Goal: Task Accomplishment & Management: Use online tool/utility

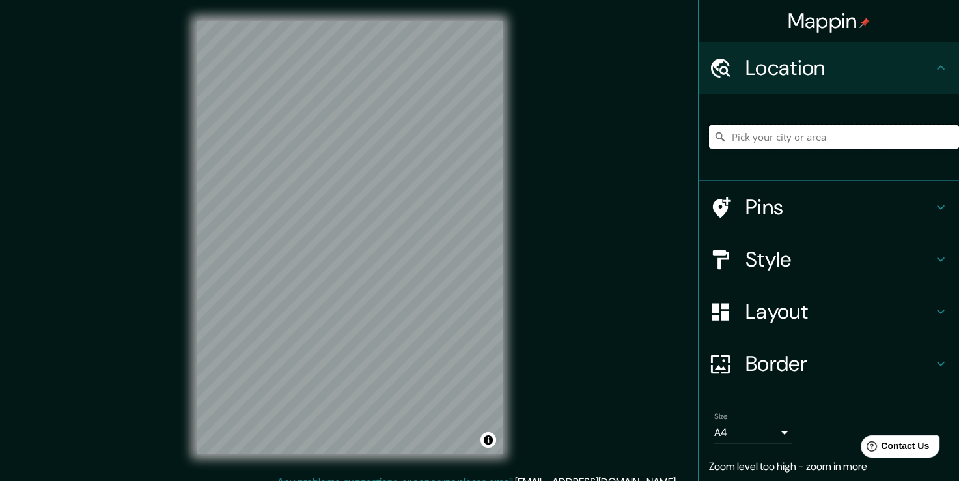
click at [854, 144] on input "Pick your city or area" at bounding box center [834, 136] width 250 height 23
click at [908, 141] on input "[GEOGRAPHIC_DATA], [GEOGRAPHIC_DATA], [GEOGRAPHIC_DATA]" at bounding box center [834, 136] width 250 height 23
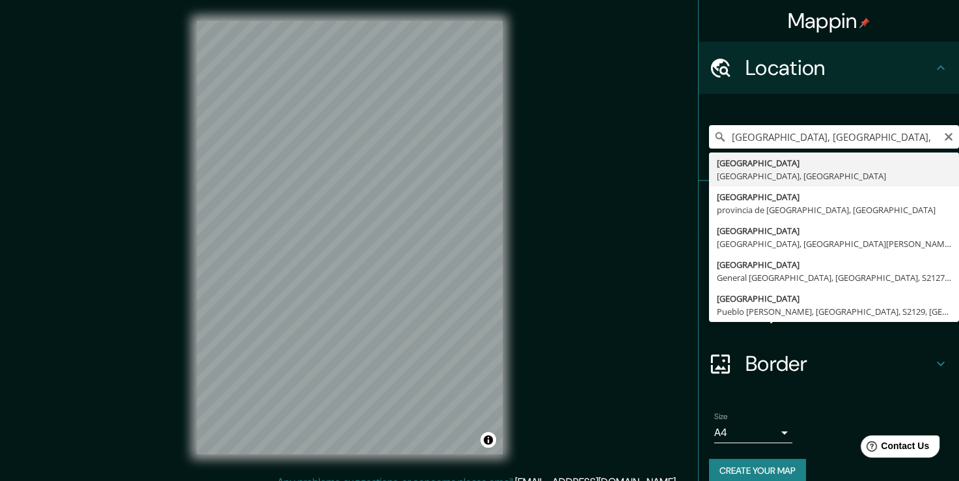
type input "[GEOGRAPHIC_DATA], [GEOGRAPHIC_DATA], [GEOGRAPHIC_DATA]"
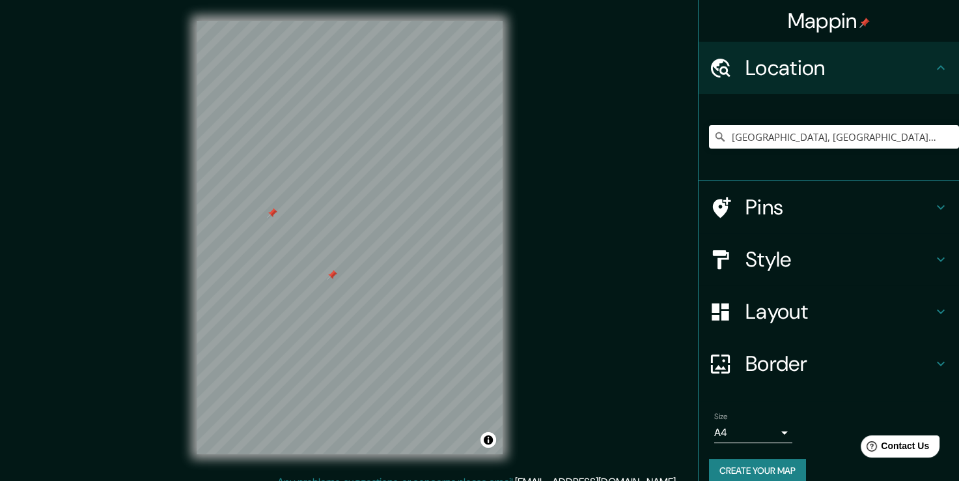
click at [933, 202] on icon at bounding box center [941, 207] width 16 height 16
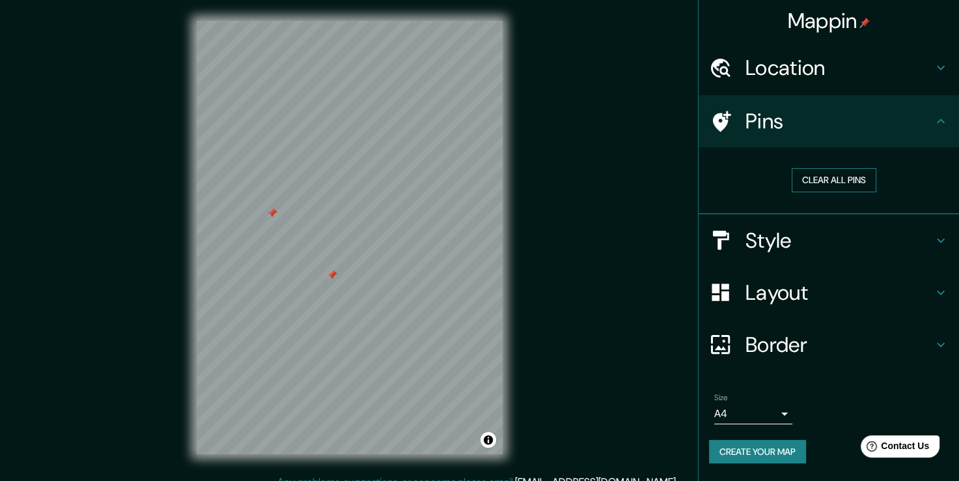
click at [854, 179] on button "Clear all pins" at bounding box center [834, 180] width 85 height 24
click at [939, 234] on icon at bounding box center [941, 240] width 16 height 16
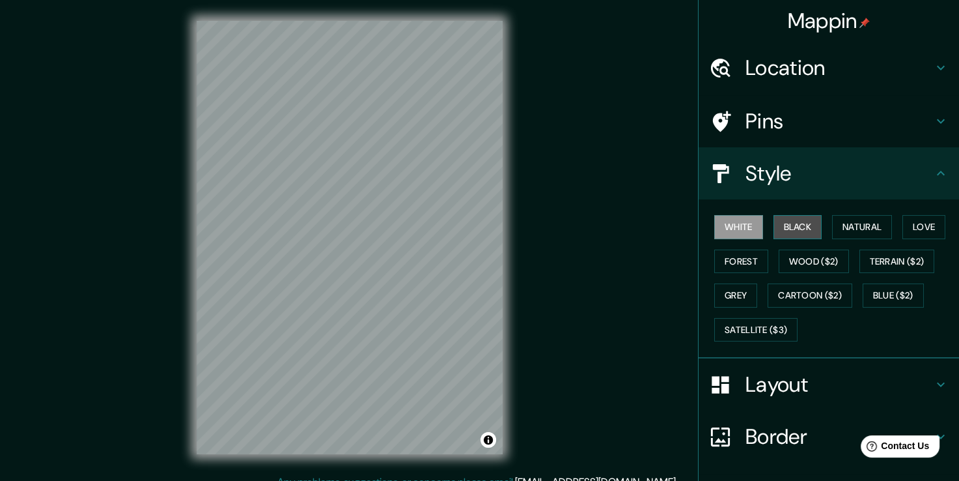
click at [786, 229] on button "Black" at bounding box center [798, 227] width 49 height 24
click at [857, 227] on button "Natural" at bounding box center [862, 227] width 60 height 24
click at [783, 226] on button "Black" at bounding box center [798, 227] width 49 height 24
click at [867, 223] on button "Natural" at bounding box center [862, 227] width 60 height 24
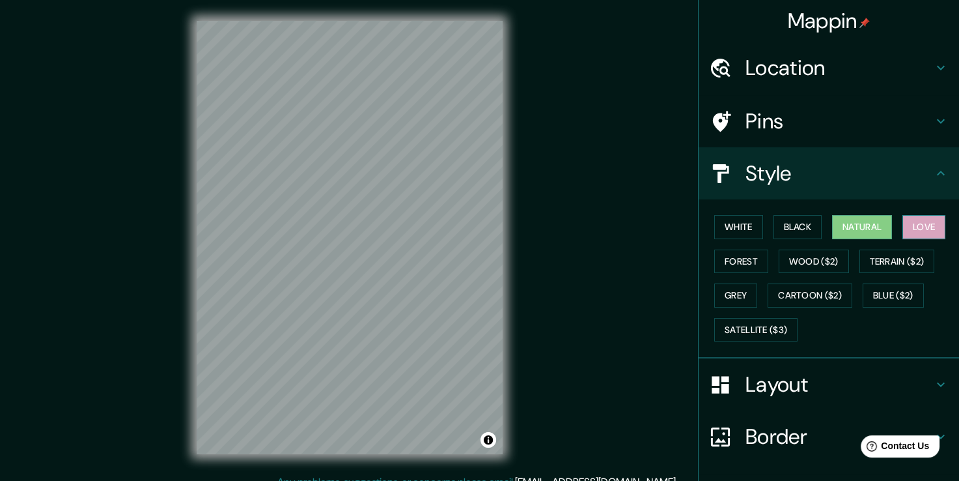
click at [923, 220] on button "Love" at bounding box center [923, 227] width 43 height 24
click at [851, 229] on button "Natural" at bounding box center [862, 227] width 60 height 24
click at [741, 263] on button "Forest" at bounding box center [741, 261] width 54 height 24
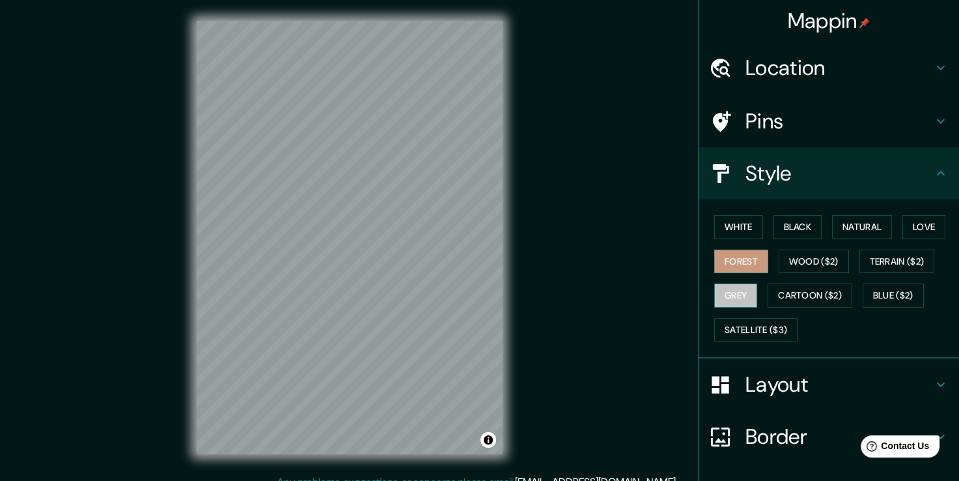
click at [727, 283] on button "Grey" at bounding box center [735, 295] width 43 height 24
click at [865, 217] on button "Natural" at bounding box center [862, 227] width 60 height 24
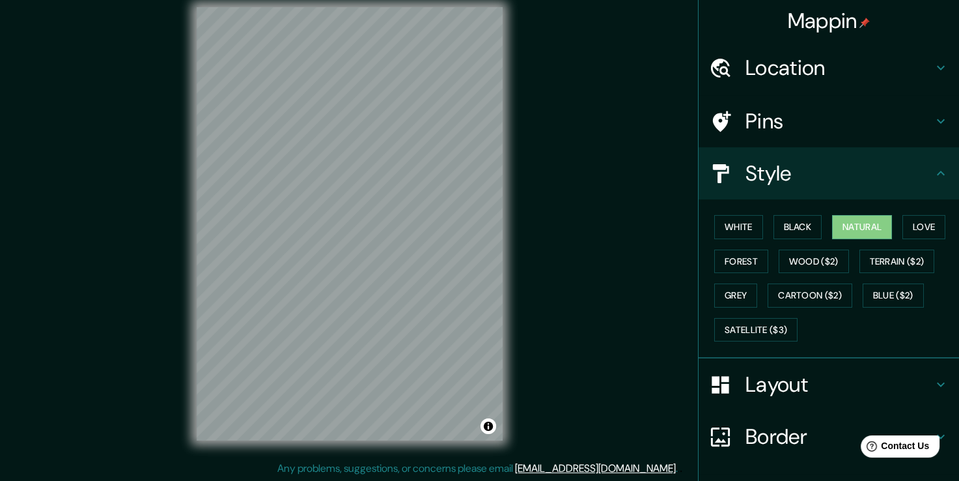
scroll to position [14, 0]
click at [786, 223] on button "Black" at bounding box center [798, 227] width 49 height 24
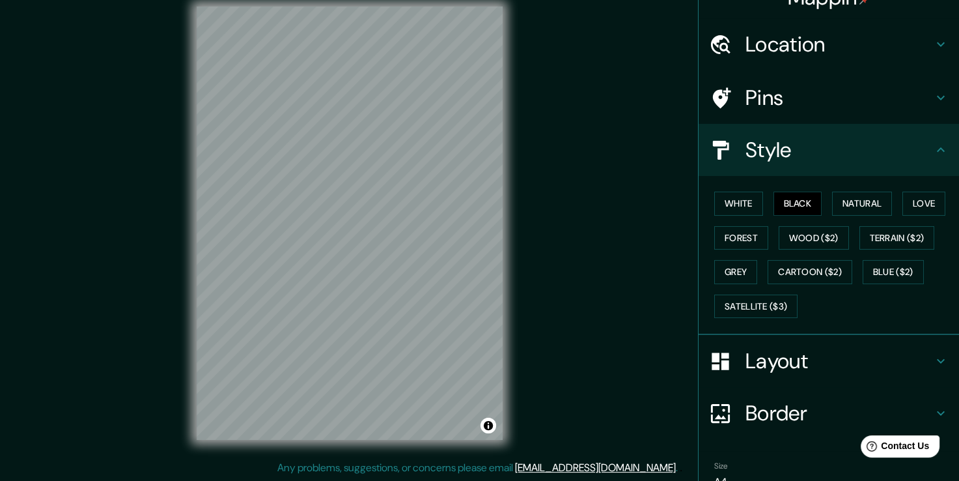
scroll to position [88, 0]
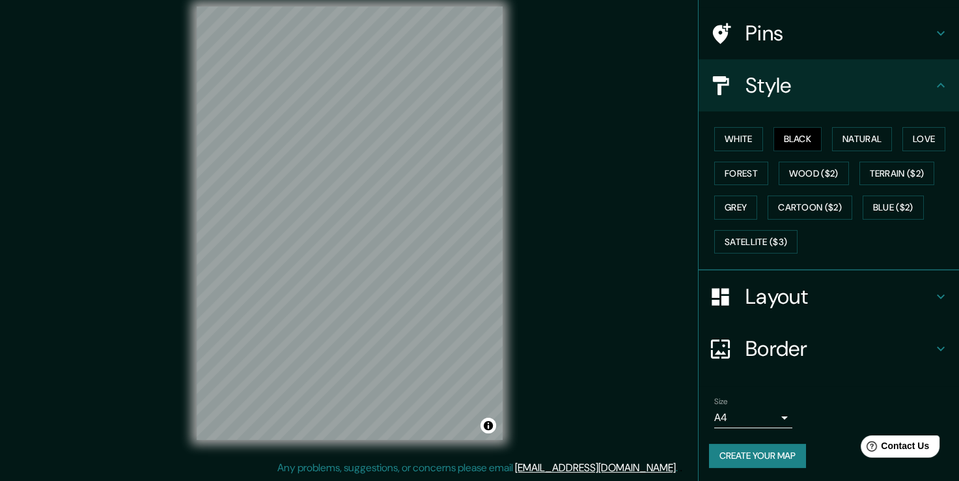
drag, startPoint x: 516, startPoint y: 300, endPoint x: 553, endPoint y: 145, distance: 160.0
click at [553, 145] on div "Mappin Location [GEOGRAPHIC_DATA], [GEOGRAPHIC_DATA], [GEOGRAPHIC_DATA] Pins St…" at bounding box center [479, 233] width 959 height 495
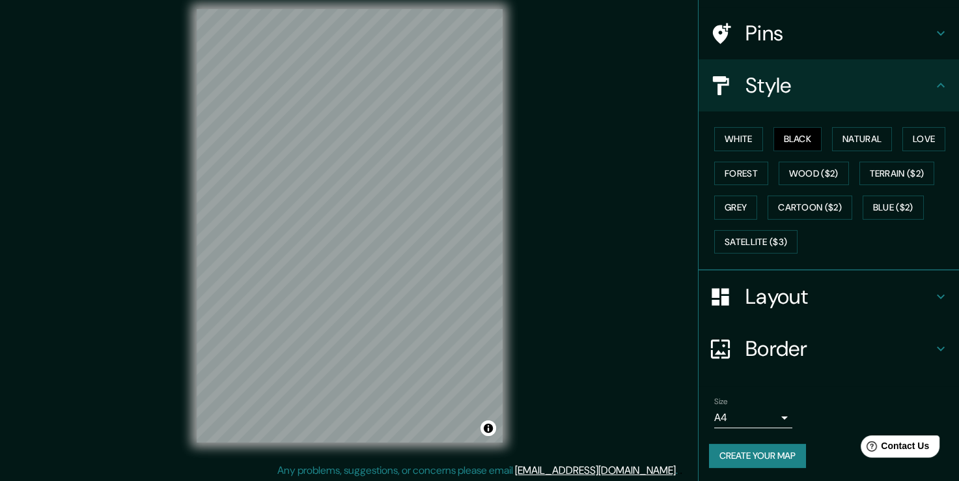
scroll to position [14, 0]
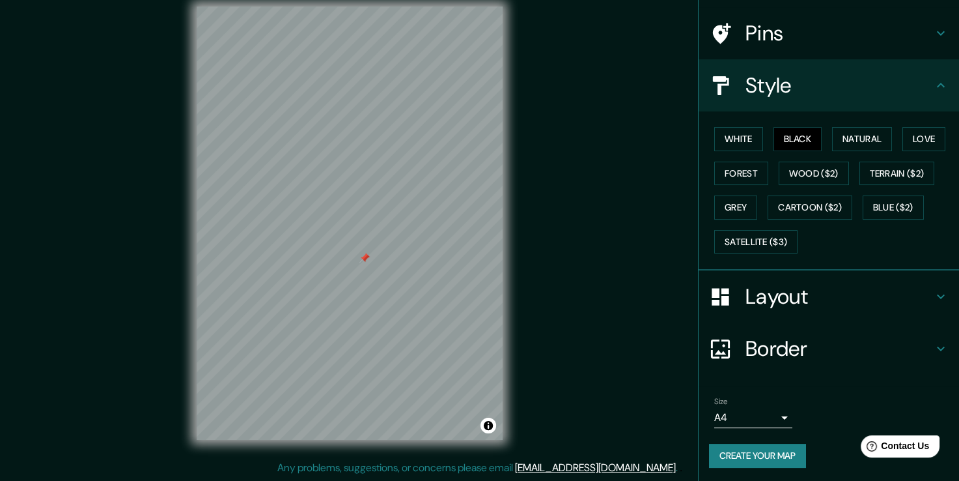
click at [572, 303] on div "Mappin Location [GEOGRAPHIC_DATA], [GEOGRAPHIC_DATA], [GEOGRAPHIC_DATA] Pins St…" at bounding box center [479, 233] width 959 height 495
click at [760, 452] on button "Create your map" at bounding box center [757, 455] width 97 height 24
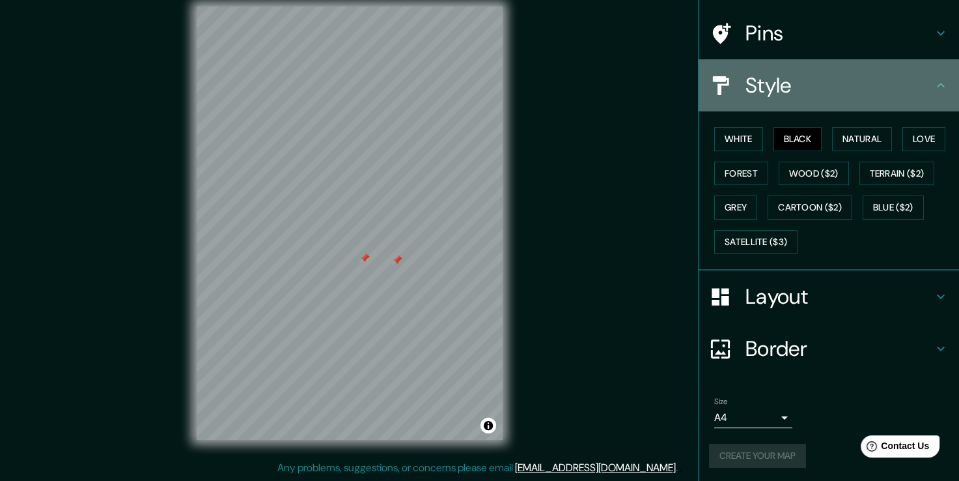
click at [909, 78] on h4 "Style" at bounding box center [840, 85] width 188 height 26
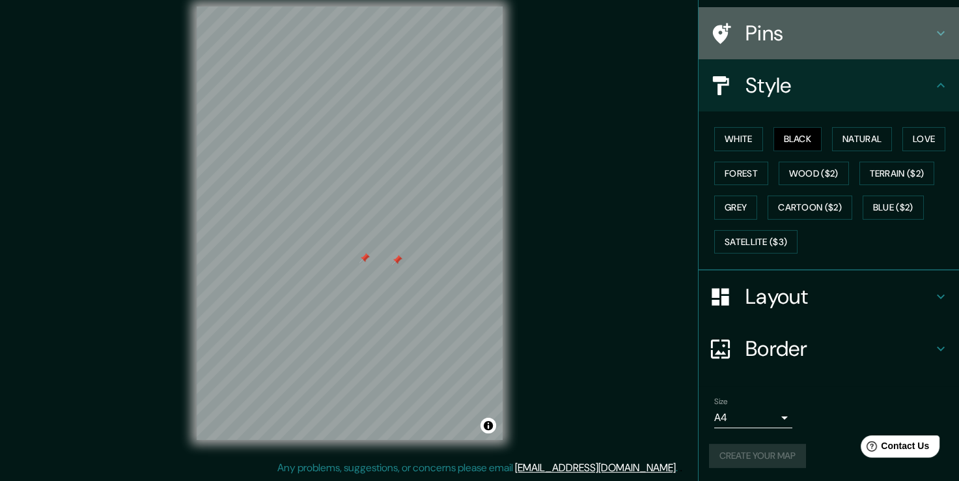
click at [917, 20] on h4 "Pins" at bounding box center [840, 33] width 188 height 26
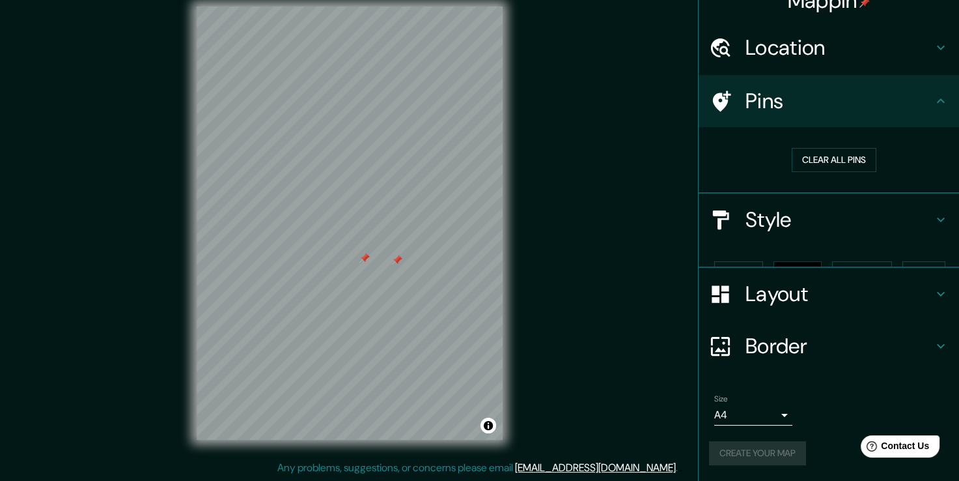
scroll to position [0, 0]
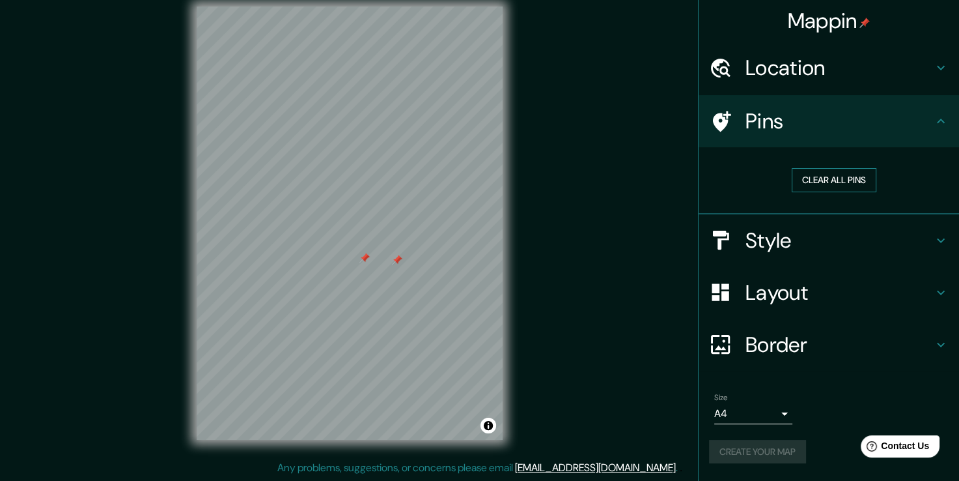
click at [839, 180] on button "Clear all pins" at bounding box center [834, 180] width 85 height 24
click at [809, 124] on h4 "Pins" at bounding box center [840, 121] width 188 height 26
click at [759, 449] on button "Create your map" at bounding box center [757, 452] width 97 height 24
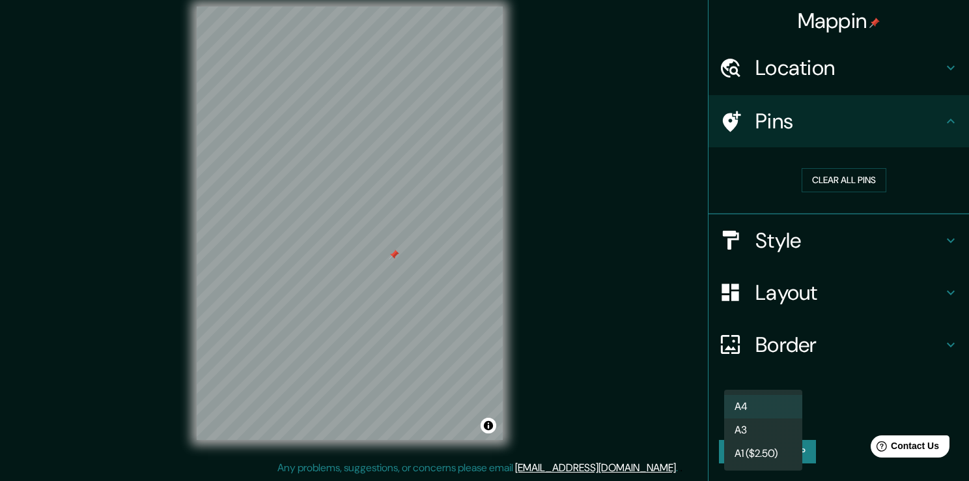
click at [787, 413] on body "Mappin Location [GEOGRAPHIC_DATA], [GEOGRAPHIC_DATA], [GEOGRAPHIC_DATA] Pins Cl…" at bounding box center [484, 226] width 969 height 481
click at [773, 410] on li "A4" at bounding box center [763, 406] width 78 height 23
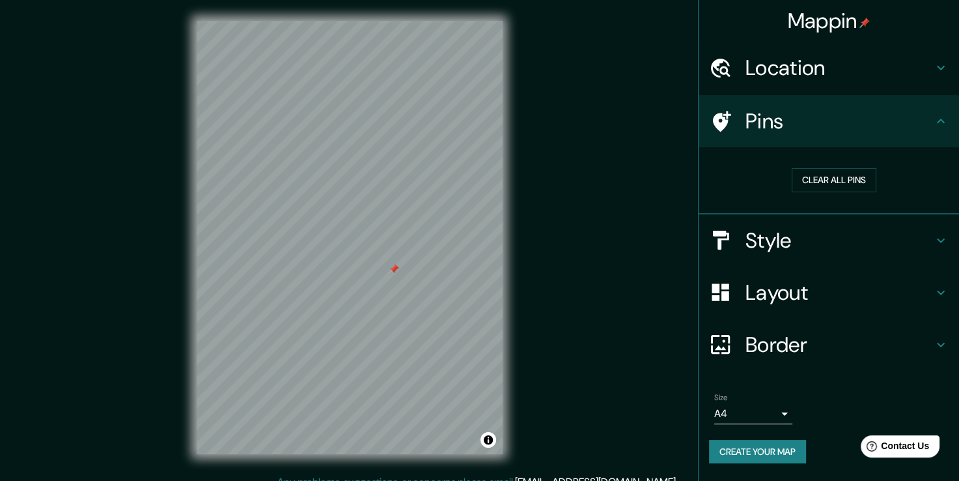
drag, startPoint x: 503, startPoint y: 456, endPoint x: 548, endPoint y: 341, distance: 123.7
click at [548, 341] on div "Mappin Location [GEOGRAPHIC_DATA], [GEOGRAPHIC_DATA], [GEOGRAPHIC_DATA] Pins Cl…" at bounding box center [479, 247] width 959 height 495
click at [938, 118] on icon at bounding box center [941, 121] width 16 height 16
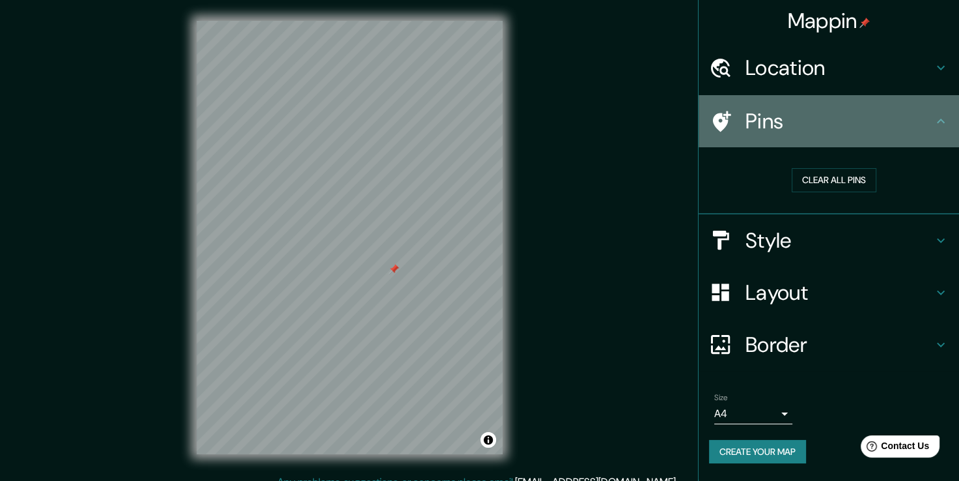
click at [939, 116] on icon at bounding box center [941, 121] width 16 height 16
click at [935, 109] on div "Pins" at bounding box center [829, 121] width 260 height 52
click at [942, 126] on icon at bounding box center [941, 121] width 16 height 16
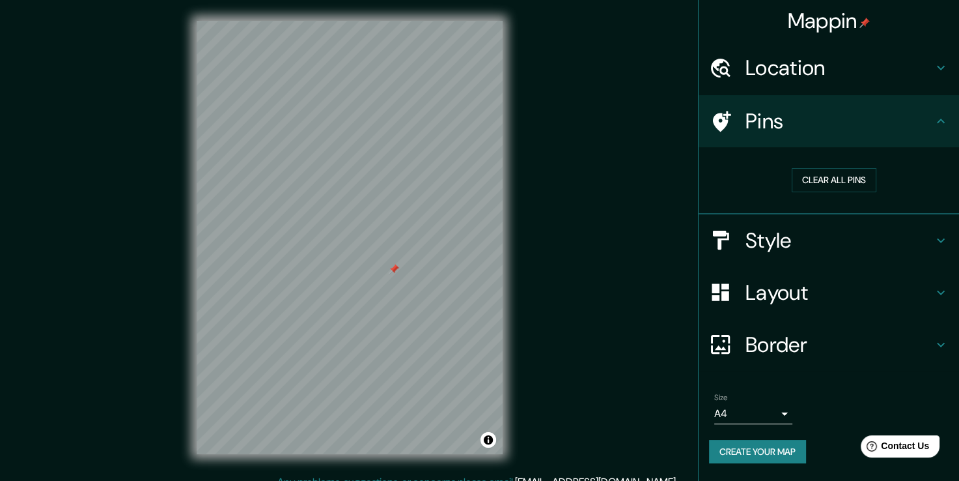
click at [940, 64] on icon at bounding box center [941, 68] width 16 height 16
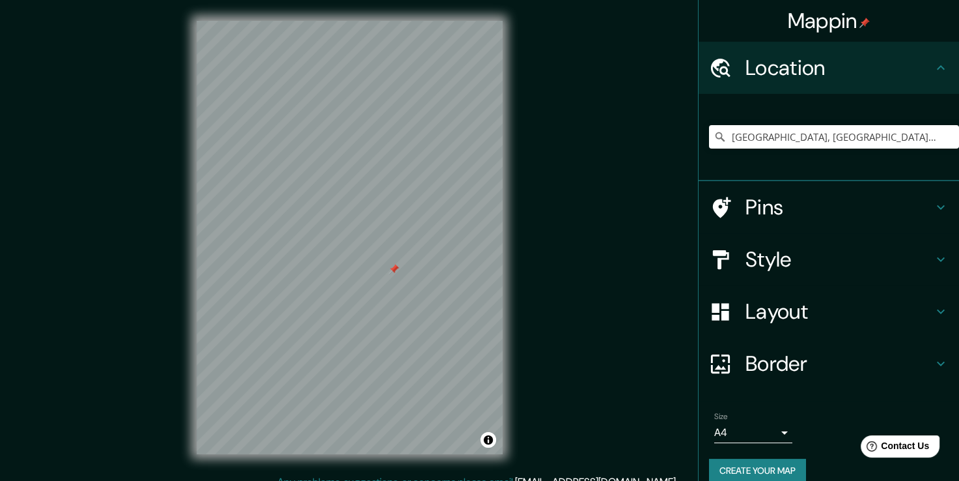
click at [937, 68] on icon at bounding box center [941, 67] width 8 height 5
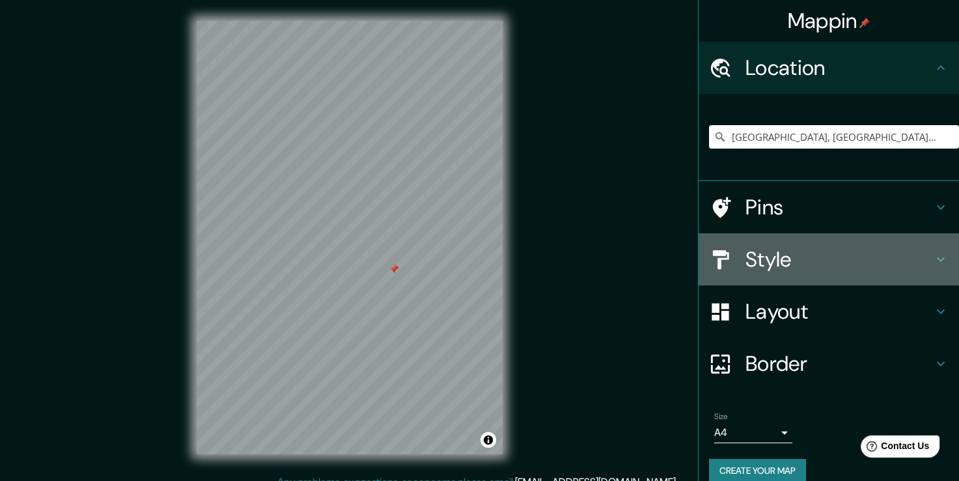
click at [937, 258] on icon at bounding box center [941, 259] width 8 height 5
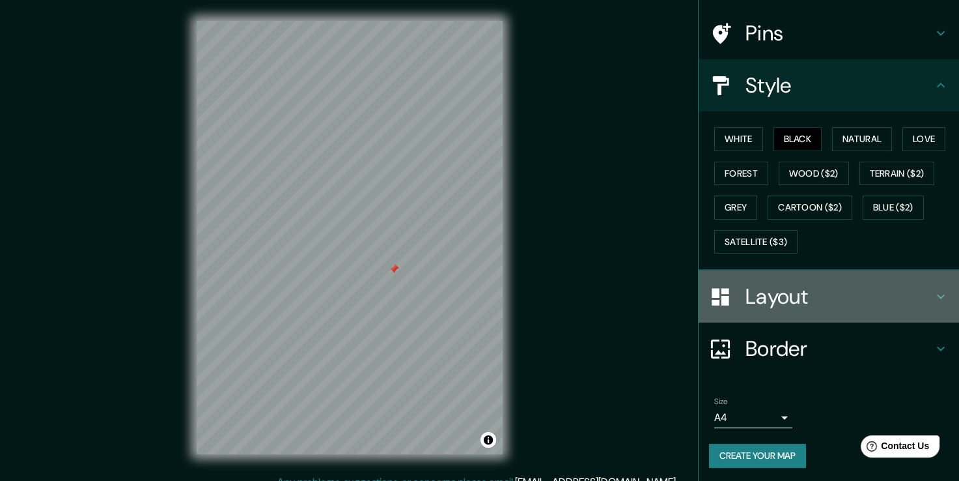
click at [933, 296] on icon at bounding box center [941, 296] width 16 height 16
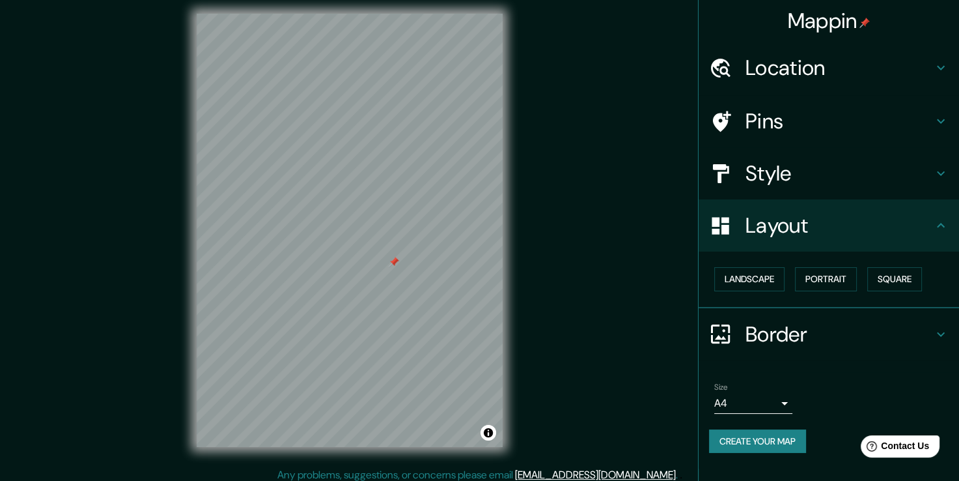
scroll to position [14, 0]
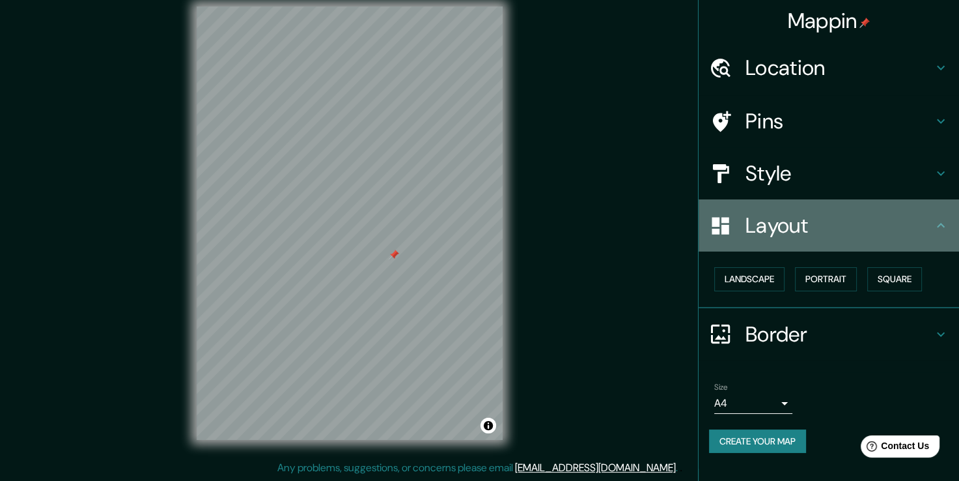
click at [942, 227] on icon at bounding box center [941, 225] width 16 height 16
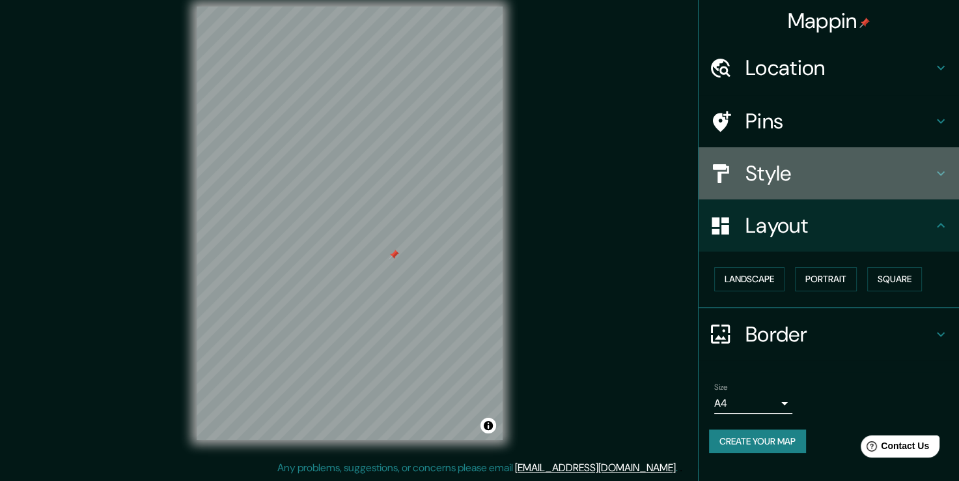
click at [938, 178] on icon at bounding box center [941, 173] width 16 height 16
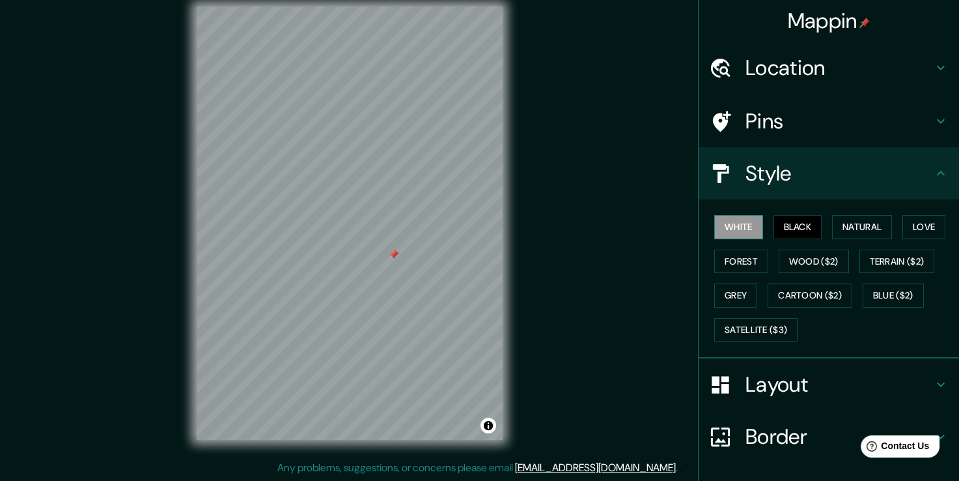
click at [745, 229] on button "White" at bounding box center [738, 227] width 49 height 24
click at [792, 228] on button "Black" at bounding box center [798, 227] width 49 height 24
click at [832, 232] on button "Natural" at bounding box center [862, 227] width 60 height 24
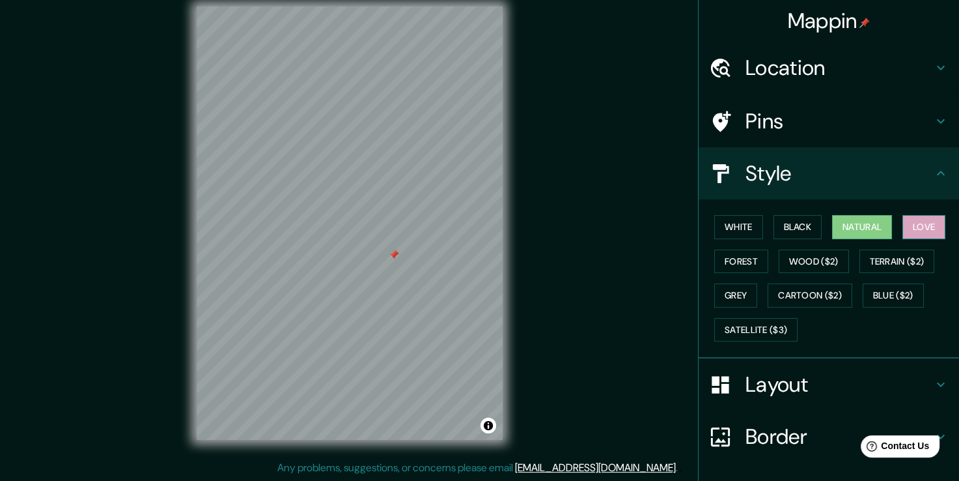
click at [909, 225] on button "Love" at bounding box center [923, 227] width 43 height 24
click at [867, 227] on button "Natural" at bounding box center [862, 227] width 60 height 24
drag, startPoint x: 923, startPoint y: 35, endPoint x: 561, endPoint y: 20, distance: 362.4
click at [561, 20] on div "Mappin Location [GEOGRAPHIC_DATA], [GEOGRAPHIC_DATA], [GEOGRAPHIC_DATA] Pins St…" at bounding box center [479, 233] width 959 height 495
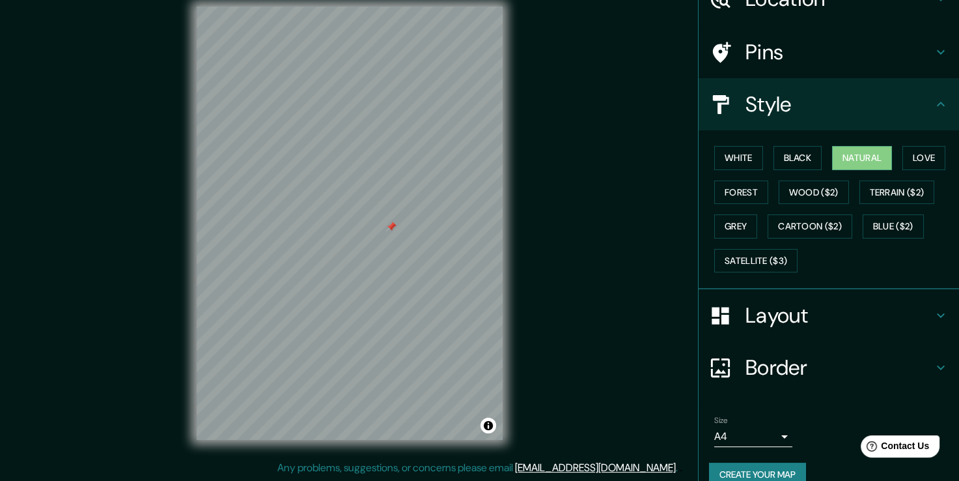
scroll to position [88, 0]
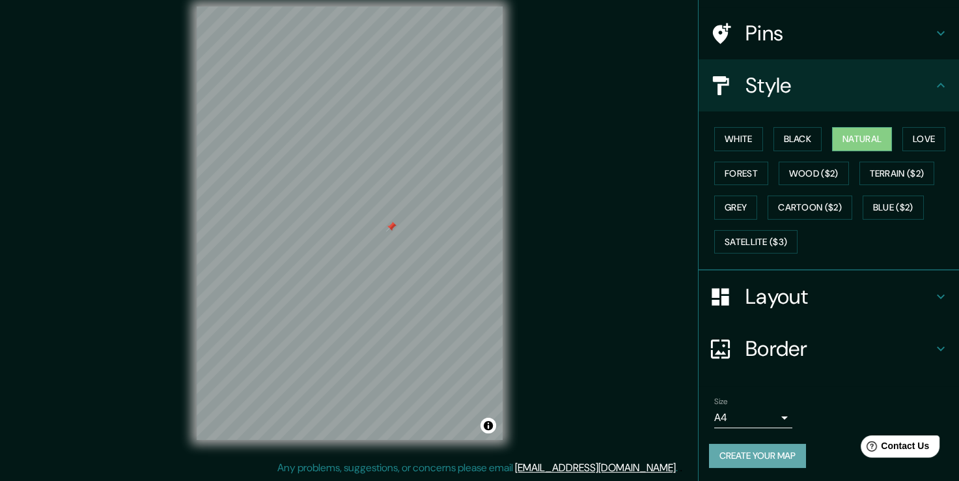
click at [733, 450] on button "Create your map" at bounding box center [757, 455] width 97 height 24
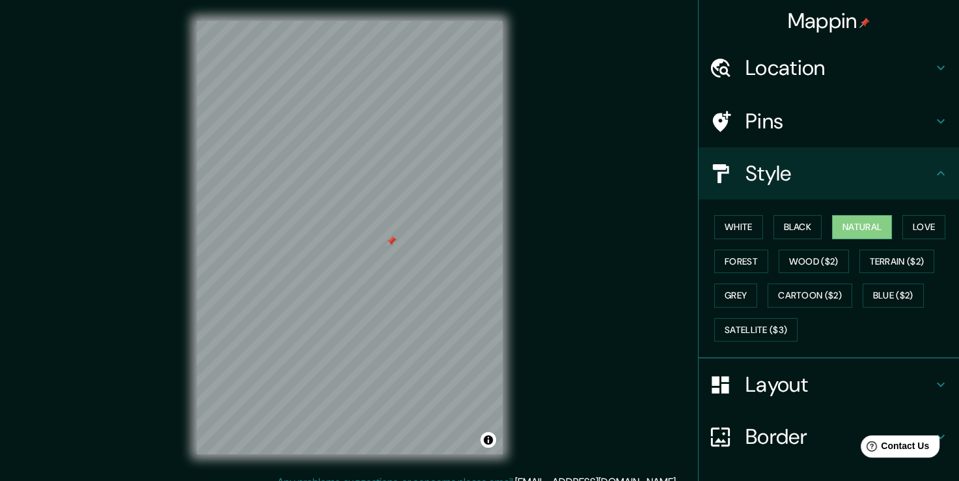
scroll to position [0, 0]
click at [522, 77] on div "© Mapbox © OpenStreetMap Improve this map" at bounding box center [350, 237] width 348 height 474
click at [524, 77] on div "Mappin Location [GEOGRAPHIC_DATA], [GEOGRAPHIC_DATA], [GEOGRAPHIC_DATA] Pins St…" at bounding box center [479, 247] width 959 height 495
